Goal: Task Accomplishment & Management: Use online tool/utility

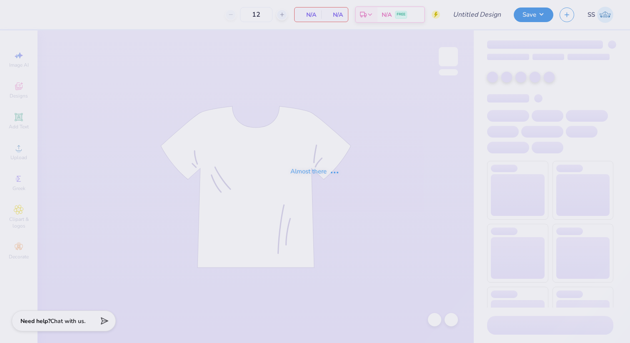
type input "NAU DPHIE Parents Weekend"
type input "50"
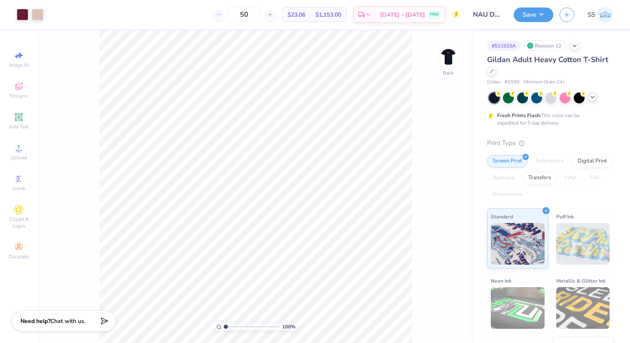
click at [592, 94] on icon at bounding box center [592, 97] width 7 height 7
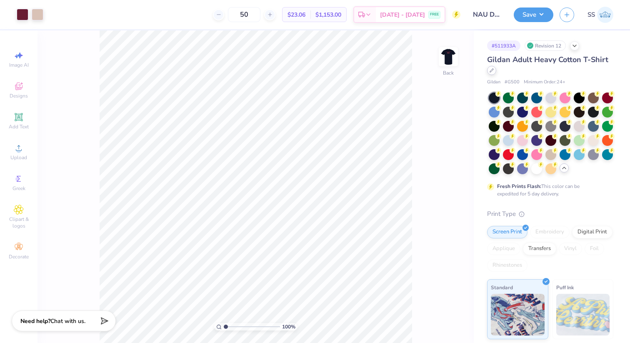
click at [494, 72] on div at bounding box center [491, 70] width 9 height 9
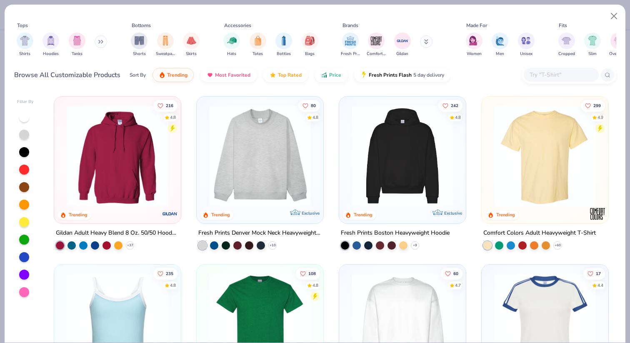
click at [529, 72] on input "text" at bounding box center [561, 75] width 64 height 10
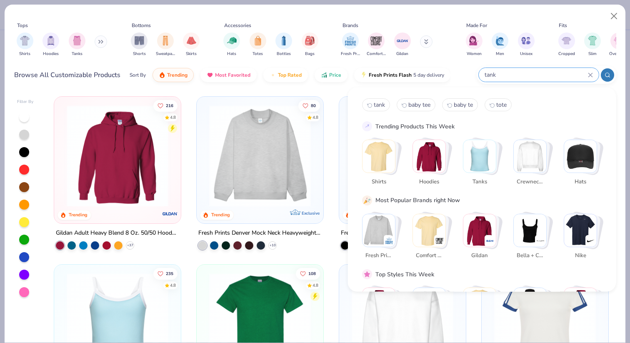
type input "tank"
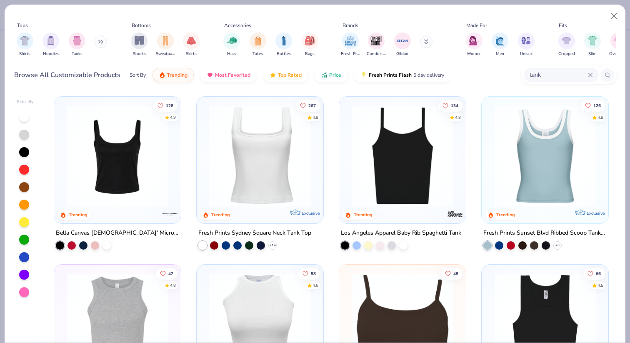
click at [82, 250] on div "128 4.9 Trending Bella Canvas [DEMOGRAPHIC_DATA]' Micro Ribbed Scoop Tank" at bounding box center [117, 179] width 127 height 167
click at [83, 247] on div at bounding box center [83, 244] width 8 height 8
click at [108, 187] on img at bounding box center [117, 156] width 110 height 102
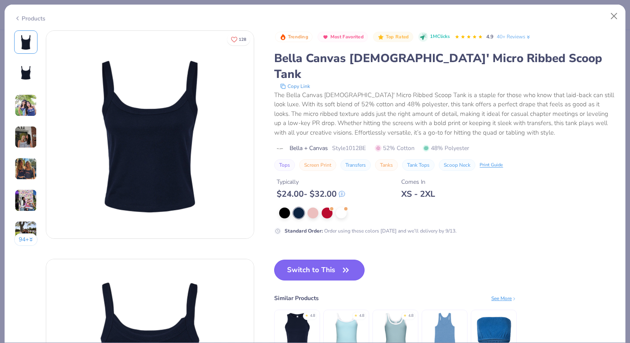
click at [327, 259] on button "Switch to This" at bounding box center [319, 269] width 90 height 21
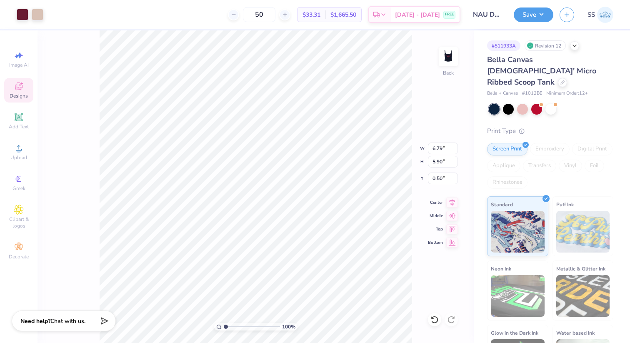
type input "6.79"
type input "5.90"
type input "2.00"
click at [446, 59] on img at bounding box center [447, 56] width 33 height 33
type input "2.00"
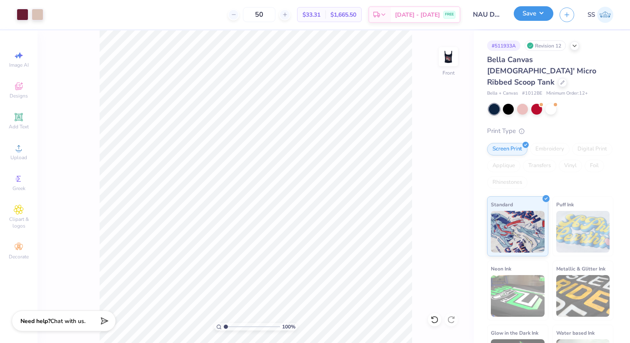
click at [544, 14] on button "Save" at bounding box center [534, 13] width 40 height 15
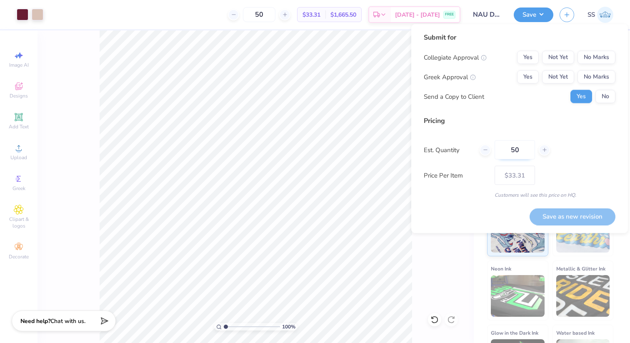
click at [519, 150] on input "50" at bounding box center [514, 149] width 40 height 19
click at [535, 55] on button "Yes" at bounding box center [528, 57] width 22 height 13
click at [533, 80] on button "Yes" at bounding box center [528, 76] width 22 height 13
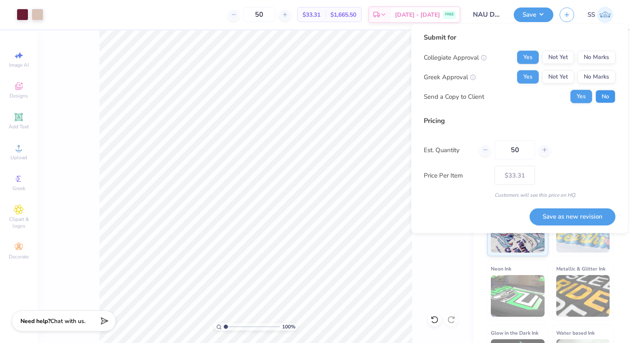
click at [601, 99] on button "No" at bounding box center [605, 96] width 20 height 13
click at [576, 217] on button "Save as new revision" at bounding box center [572, 216] width 86 height 17
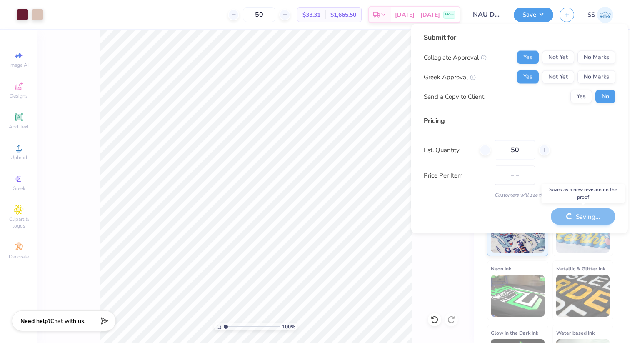
type input "$33.31"
